Goal: Task Accomplishment & Management: Manage account settings

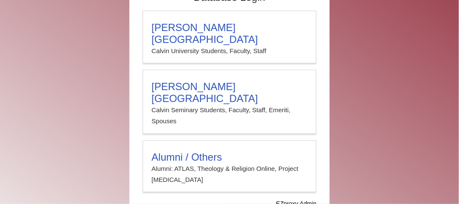
scroll to position [87, 0]
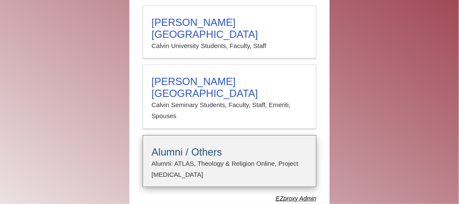
type input "**********"
click at [177, 147] on h3 "Alumni / Others" at bounding box center [230, 153] width 156 height 12
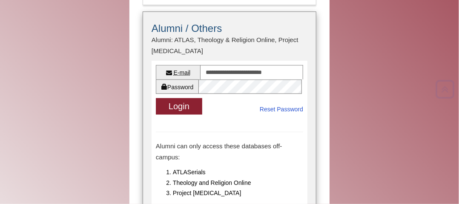
scroll to position [215, 0]
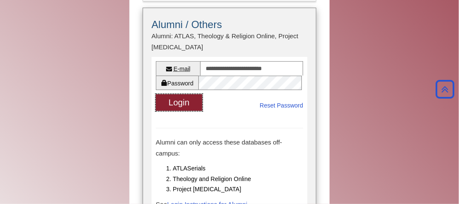
click at [171, 95] on button "Login" at bounding box center [179, 103] width 46 height 17
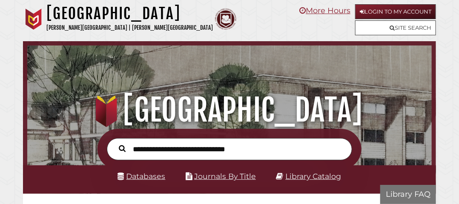
scroll to position [133, 400]
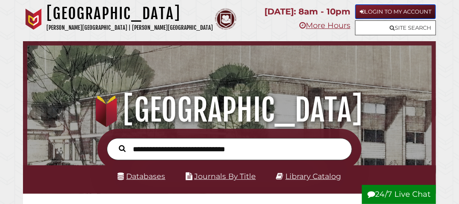
click at [380, 11] on link "Login to My Account" at bounding box center [395, 11] width 81 height 15
